Goal: Check status: Check status

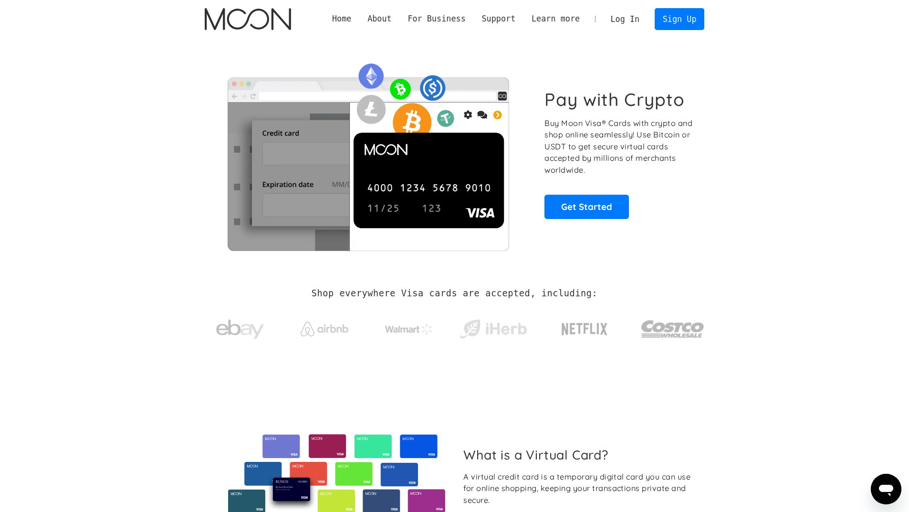
click at [637, 20] on link "Log In" at bounding box center [624, 19] width 45 height 21
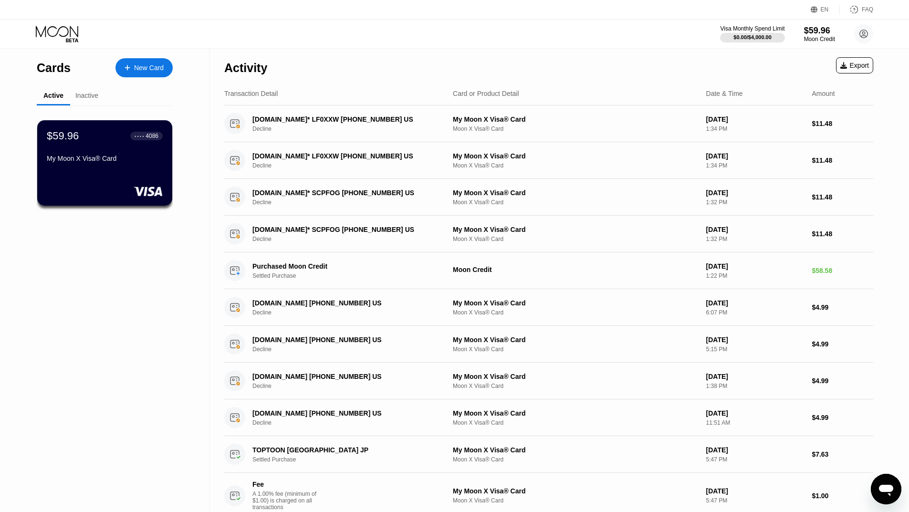
click at [85, 99] on div "Inactive" at bounding box center [86, 96] width 23 height 8
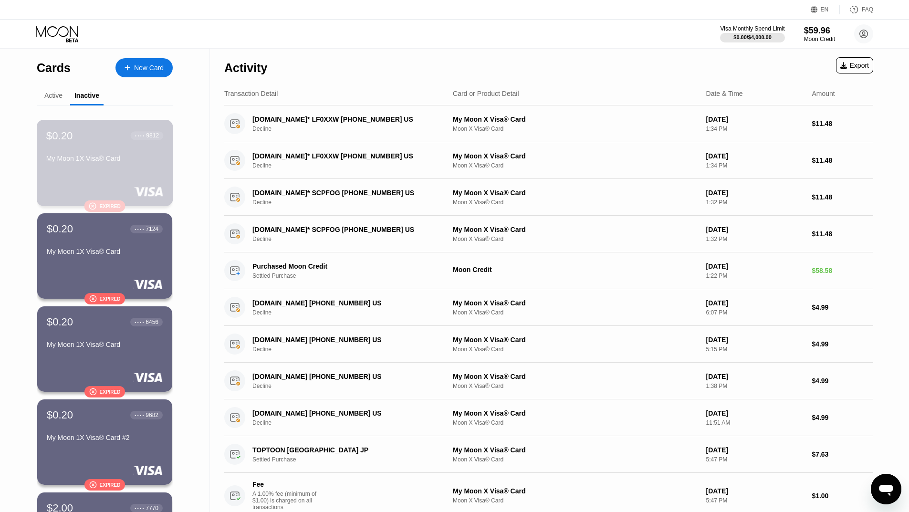
click at [101, 153] on div "$0.20 ● ● ● ● 9812 My Moon 1X Visa® Card" at bounding box center [104, 147] width 117 height 37
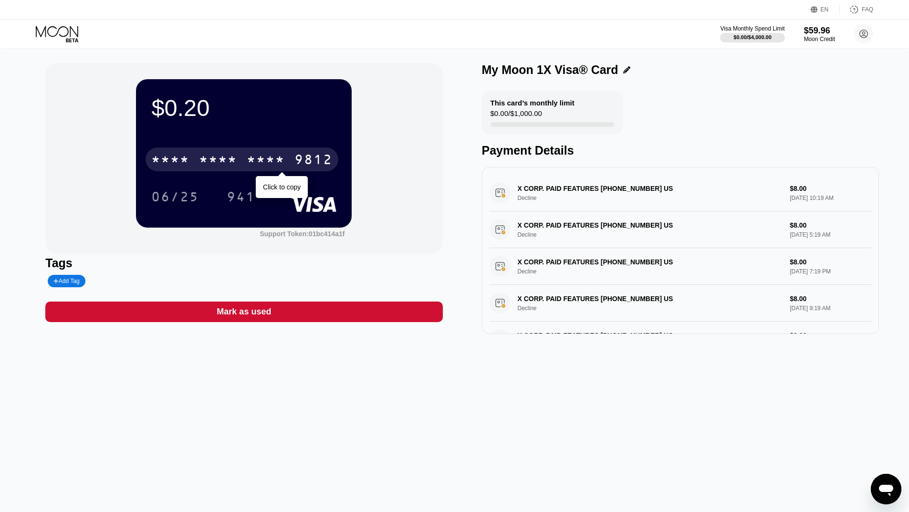
click at [221, 157] on div "* * * *" at bounding box center [218, 160] width 38 height 15
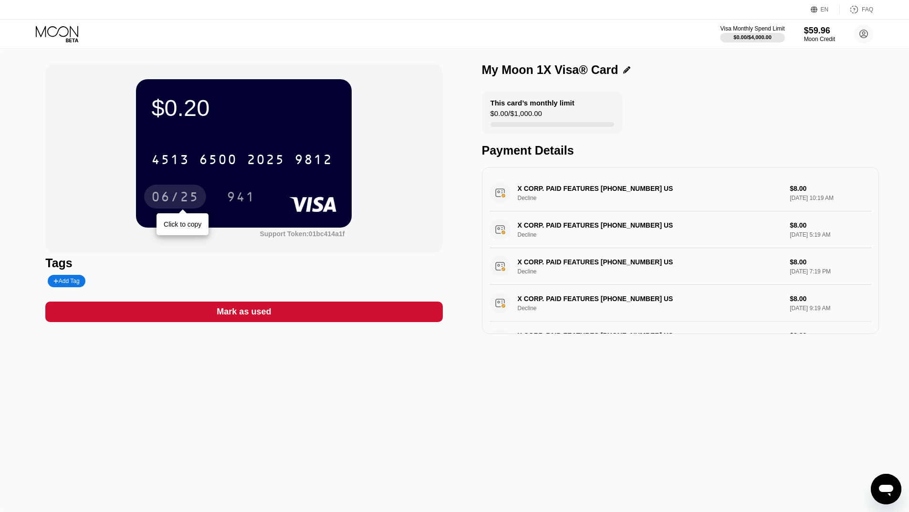
click at [181, 195] on div "06/25" at bounding box center [175, 197] width 48 height 15
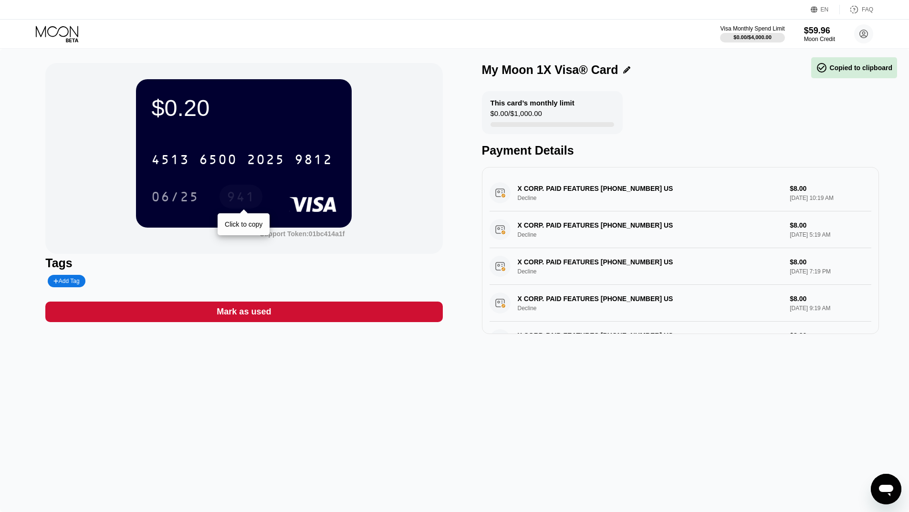
click at [249, 199] on div "941" at bounding box center [241, 197] width 29 height 15
